Goal: Transaction & Acquisition: Purchase product/service

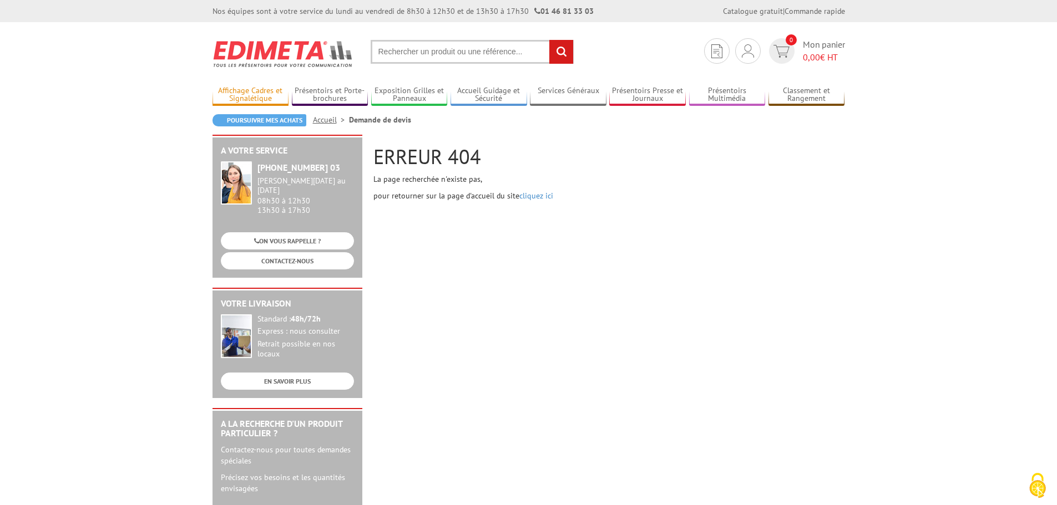
click at [246, 94] on link "Affichage Cadres et Signalétique" at bounding box center [250, 95] width 77 height 18
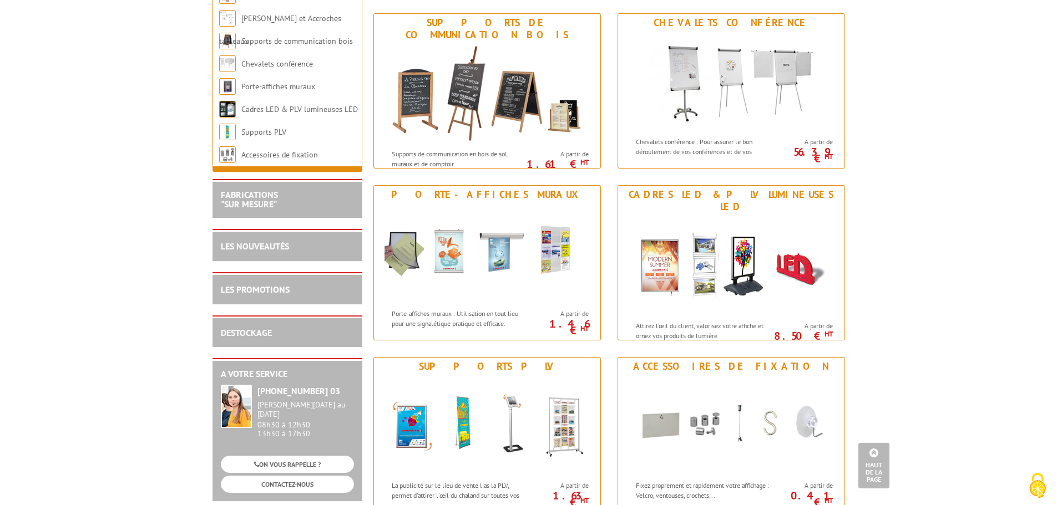
scroll to position [1165, 0]
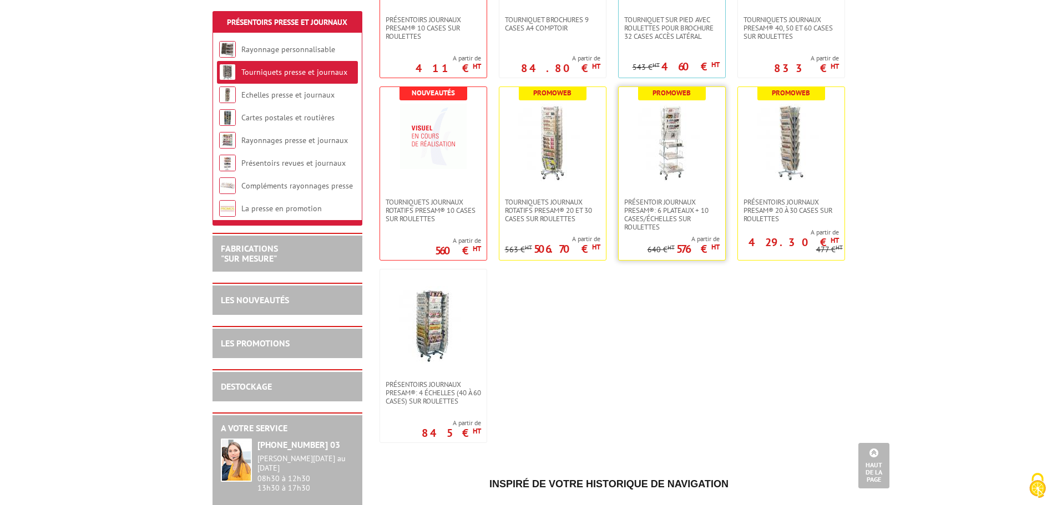
scroll to position [333, 0]
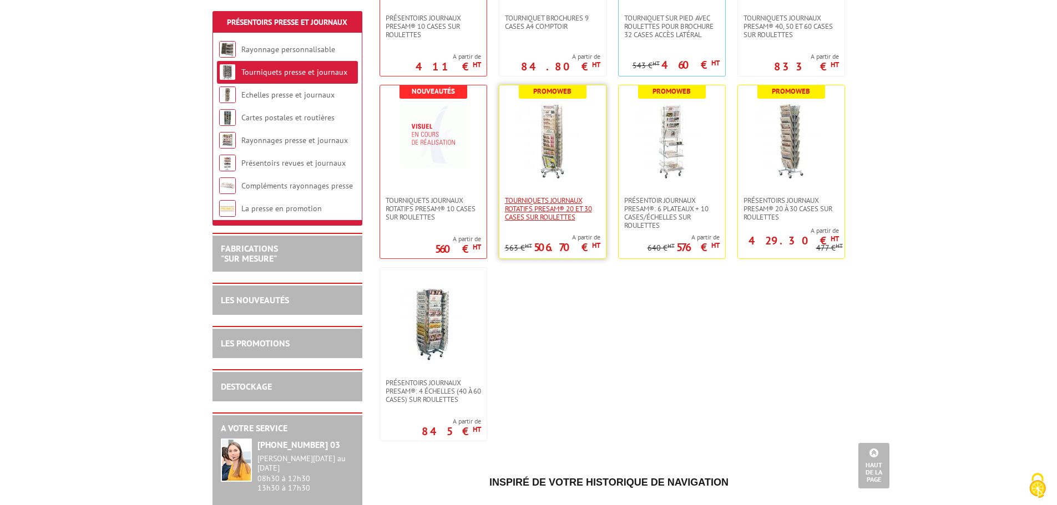
click at [545, 202] on span "Tourniquets journaux rotatifs Presam® 20 et 30 cases sur roulettes" at bounding box center [552, 208] width 95 height 25
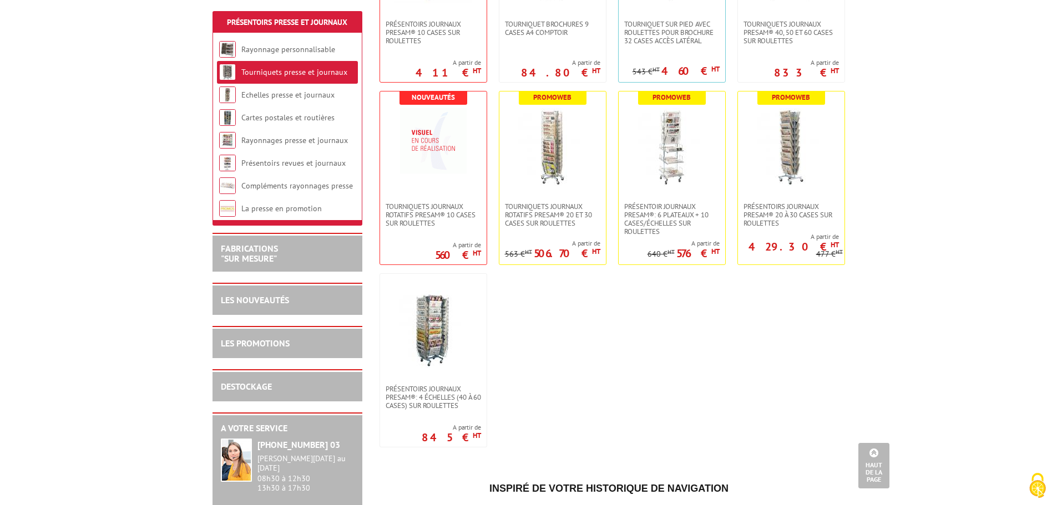
scroll to position [277, 0]
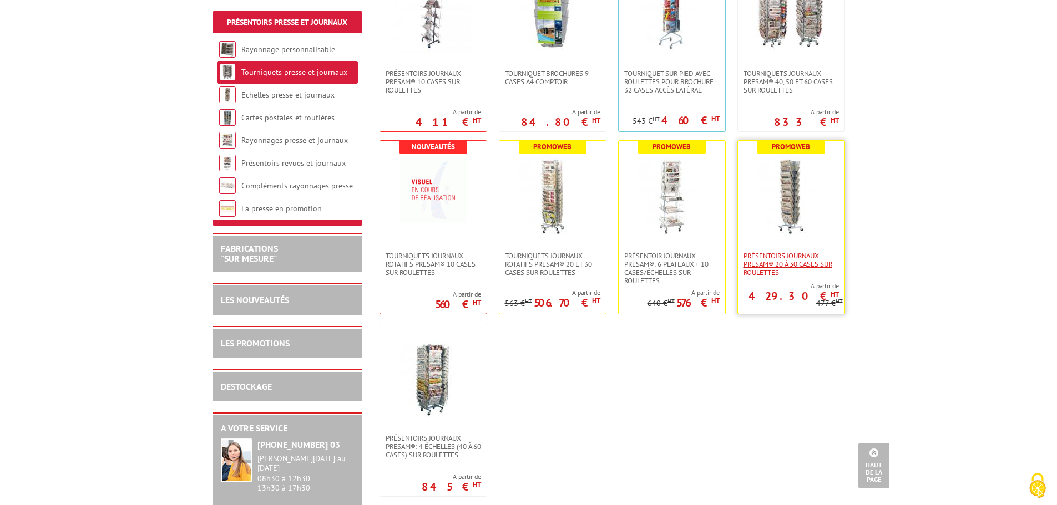
click at [785, 261] on span "Présentoirs journaux Presam® 20 à 30 cases sur roulettes" at bounding box center [790, 264] width 95 height 25
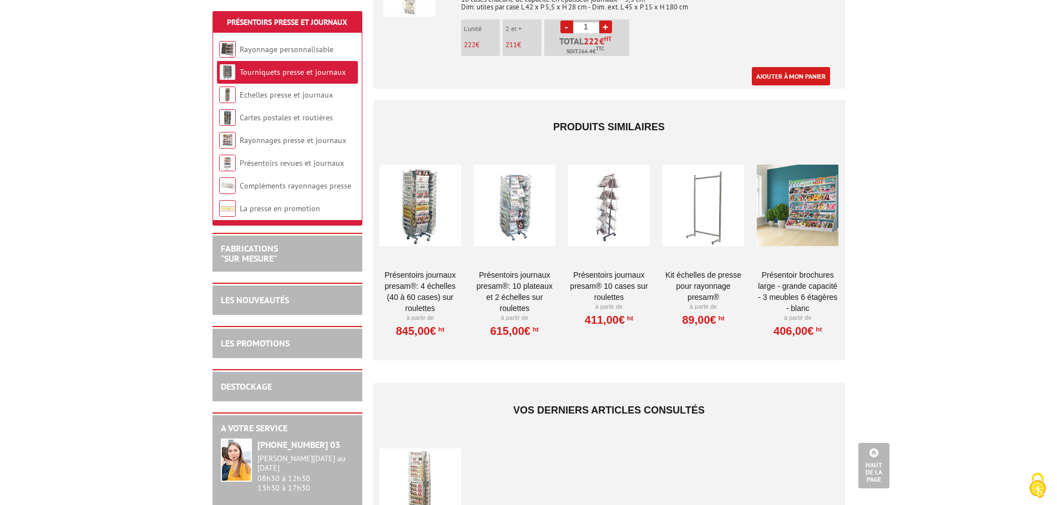
scroll to position [1109, 0]
